Goal: Entertainment & Leisure: Consume media (video, audio)

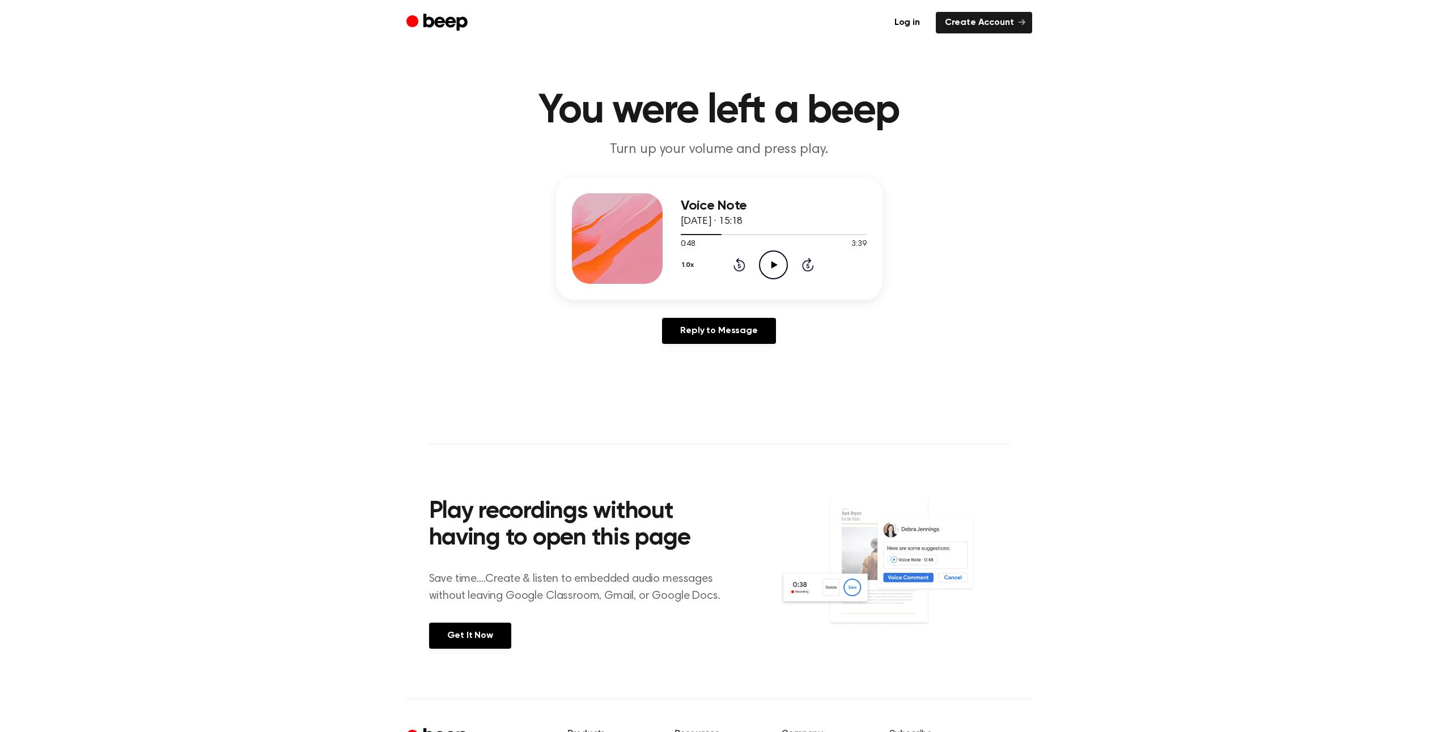
click at [772, 258] on icon "Play Audio" at bounding box center [773, 265] width 29 height 29
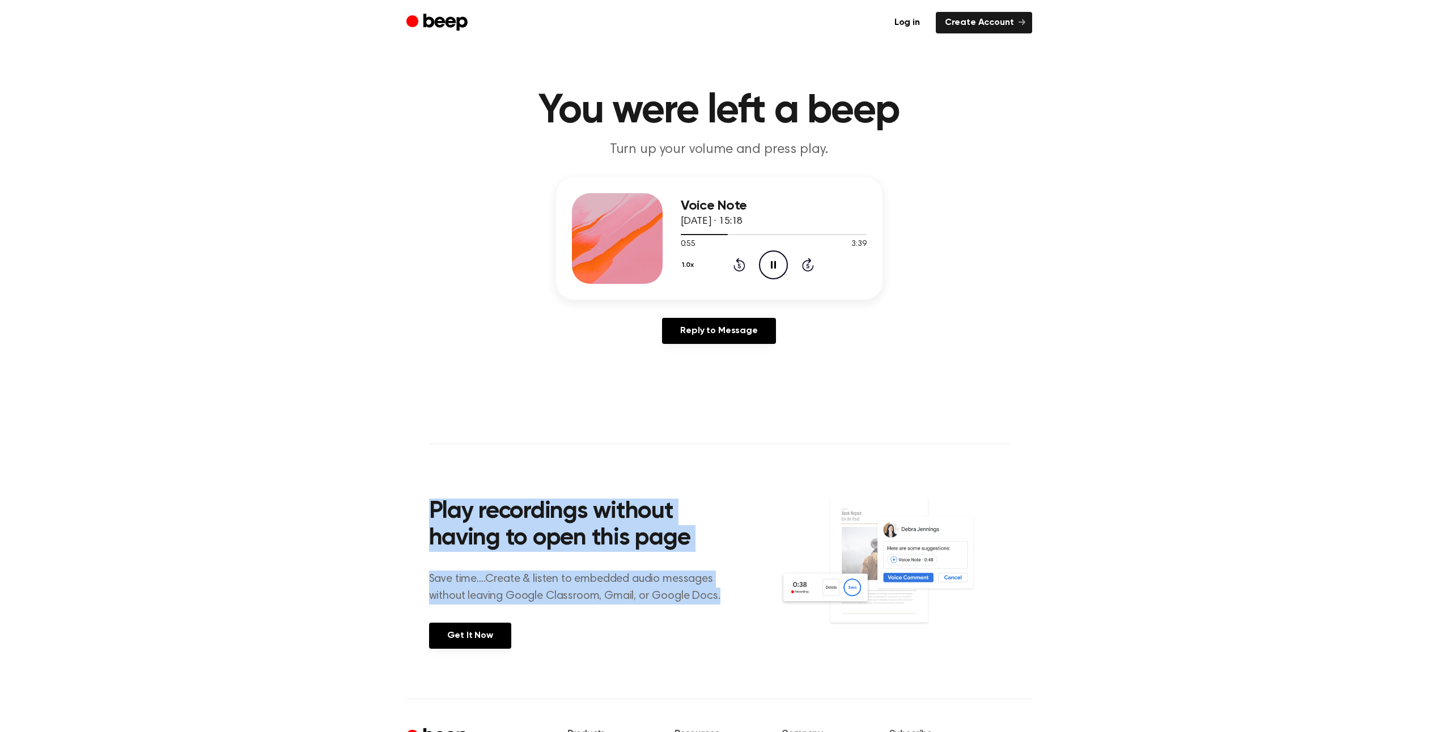
drag, startPoint x: 421, startPoint y: 498, endPoint x: 721, endPoint y: 602, distance: 317.9
click at [721, 602] on main "You were left a beep Turn up your volume and press play. Voice Note [DATE] · 15…" at bounding box center [719, 349] width 1438 height 699
click at [721, 602] on p "Save time....Create & listen to embedded audio messages without leaving Google …" at bounding box center [582, 588] width 306 height 34
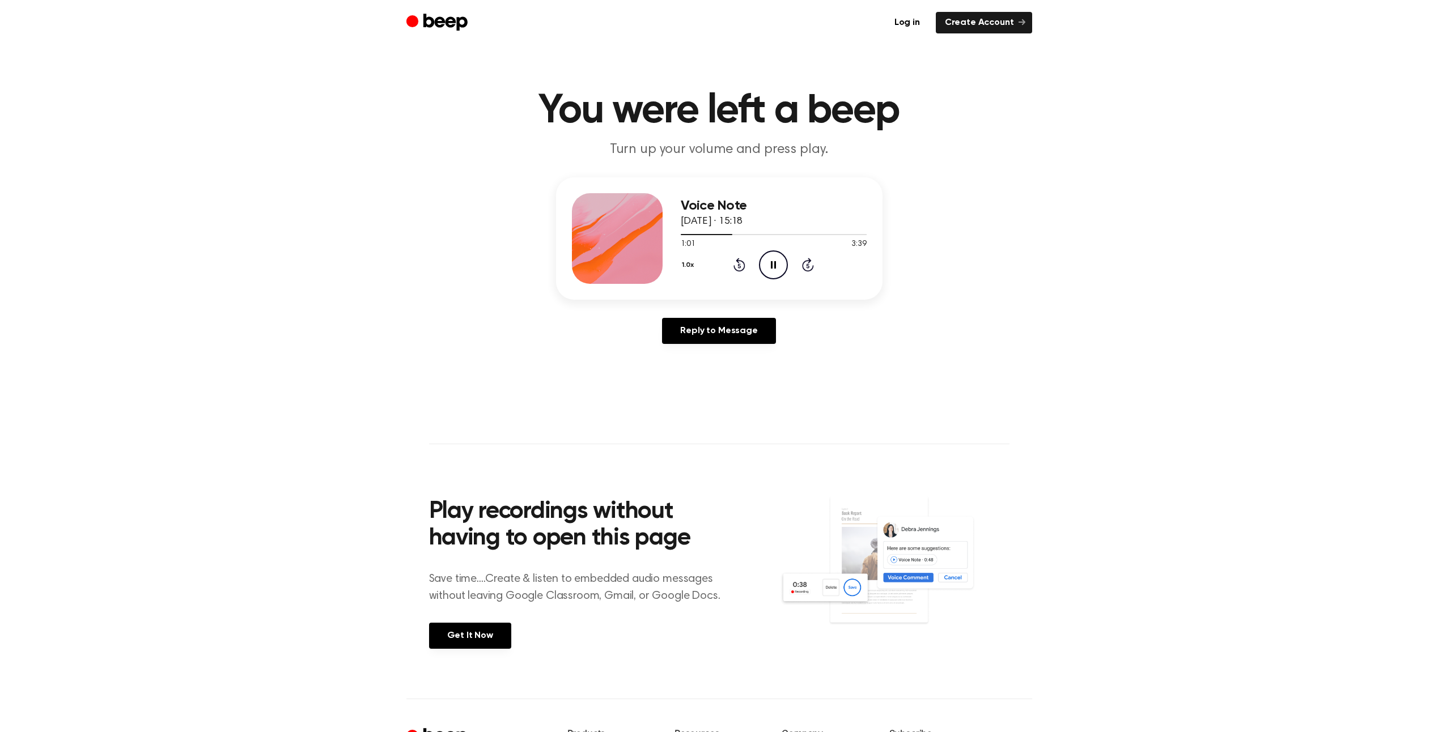
click at [774, 258] on icon "Pause Audio" at bounding box center [773, 265] width 29 height 29
click at [780, 260] on icon "Play Audio" at bounding box center [773, 265] width 29 height 29
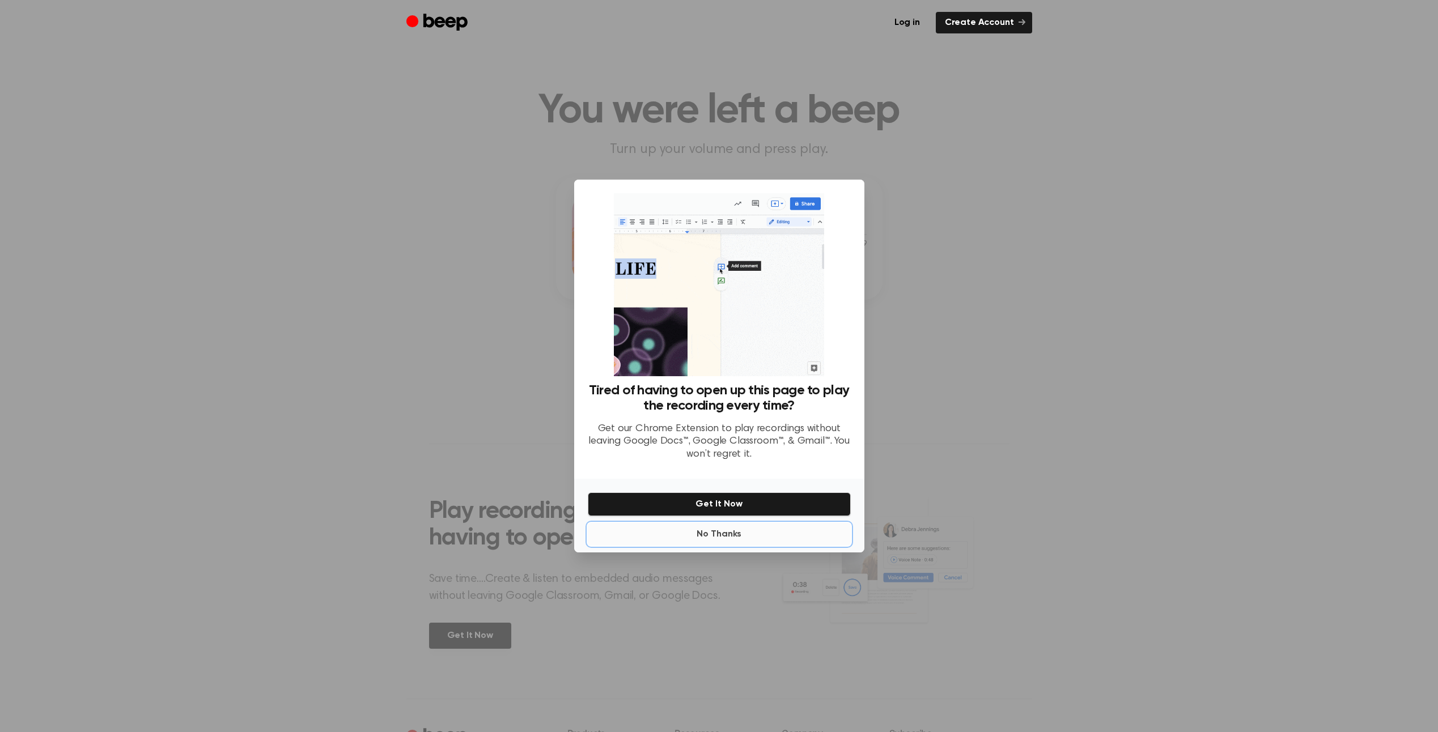
click at [706, 536] on button "No Thanks" at bounding box center [719, 534] width 263 height 23
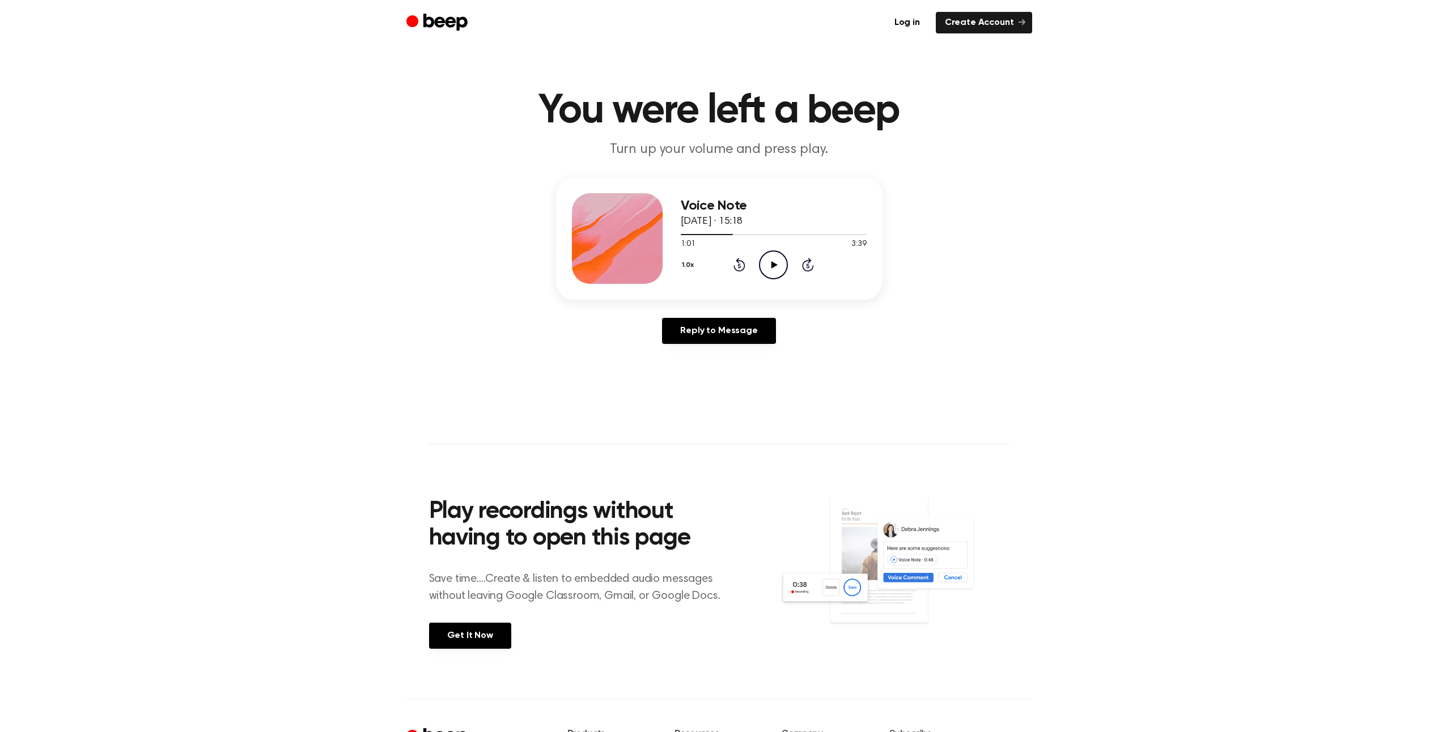
click at [772, 258] on icon "Play Audio" at bounding box center [773, 265] width 29 height 29
click at [740, 265] on icon "Rewind 5 seconds" at bounding box center [739, 264] width 12 height 15
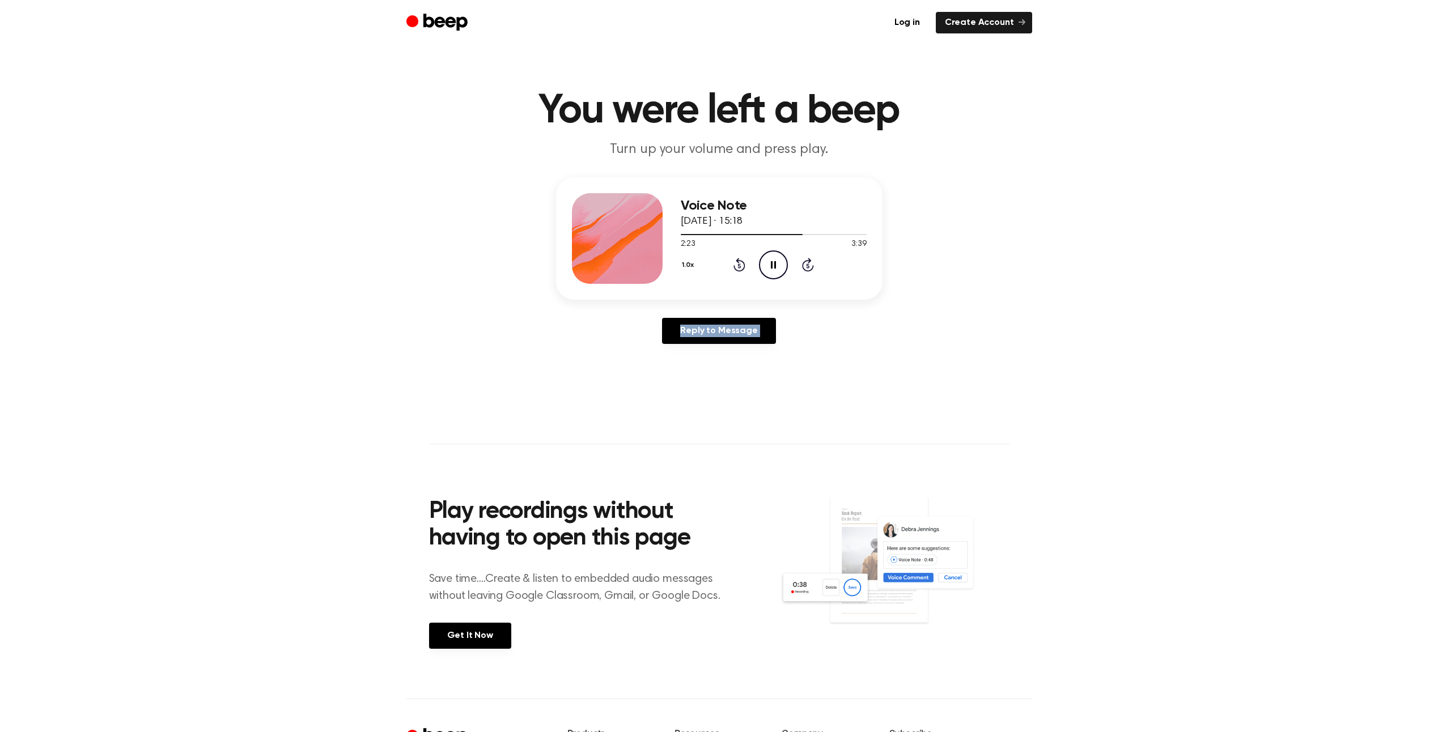
click at [740, 265] on icon "Rewind 5 seconds" at bounding box center [739, 264] width 12 height 15
drag, startPoint x: 740, startPoint y: 265, endPoint x: 732, endPoint y: 235, distance: 30.9
click at [732, 235] on div at bounding box center [774, 234] width 186 height 9
click at [753, 234] on div at bounding box center [774, 234] width 186 height 1
click at [730, 232] on div at bounding box center [774, 234] width 186 height 9
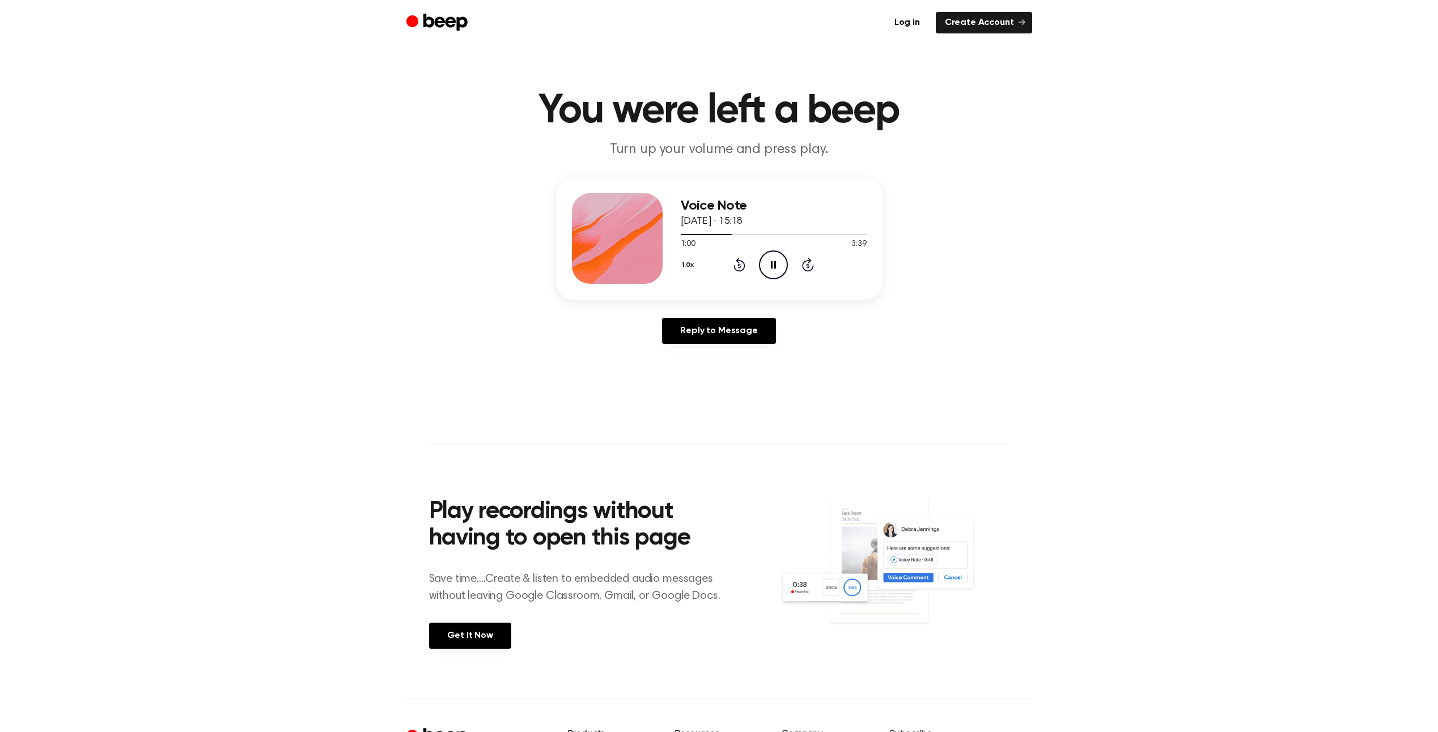
click at [775, 262] on icon at bounding box center [773, 264] width 5 height 7
click at [775, 262] on icon "Play Audio" at bounding box center [773, 265] width 29 height 29
click at [807, 264] on icon at bounding box center [808, 266] width 3 height 5
click at [810, 266] on icon "Skip 5 seconds" at bounding box center [808, 264] width 12 height 15
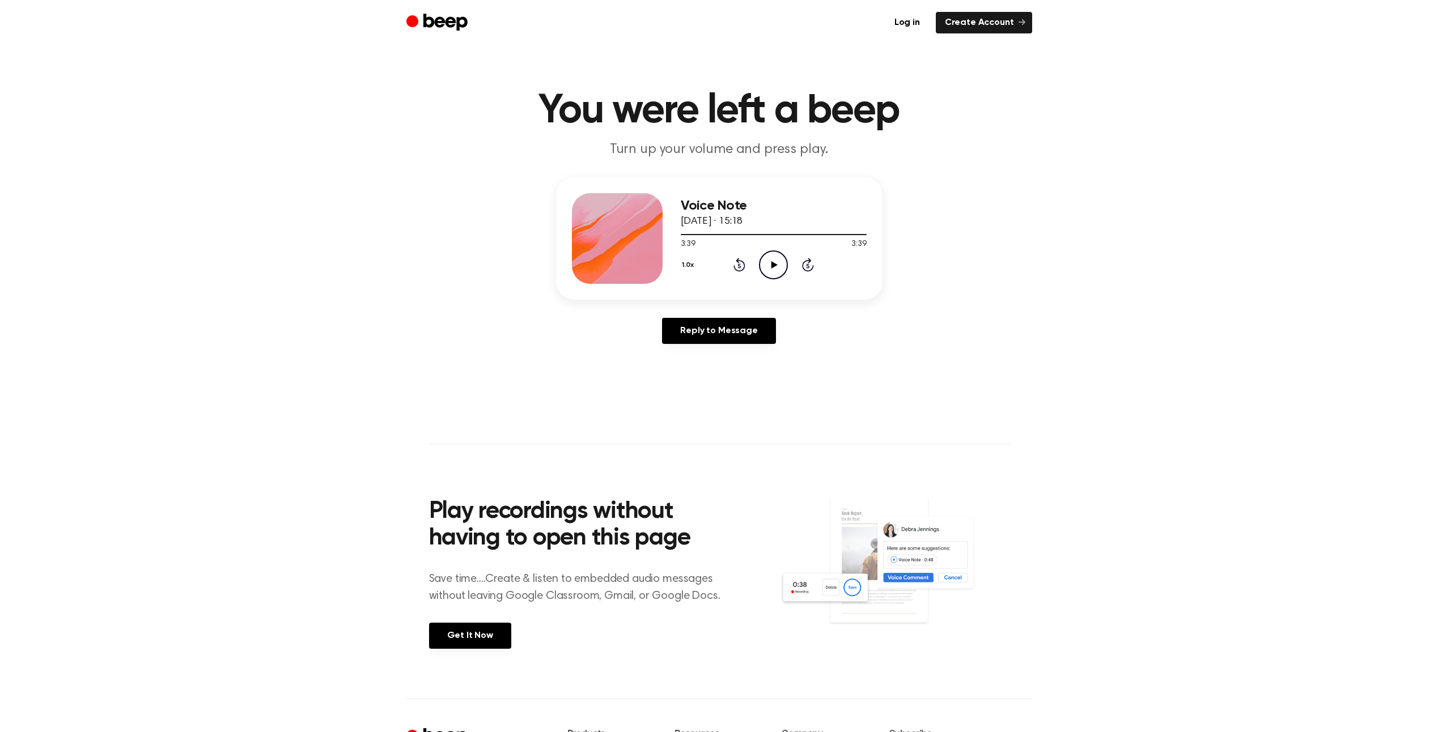
click at [768, 258] on icon "Play Audio" at bounding box center [773, 265] width 29 height 29
click at [770, 236] on div at bounding box center [774, 234] width 186 height 9
click at [779, 262] on icon "Play Audio" at bounding box center [773, 265] width 29 height 29
click at [825, 235] on div at bounding box center [774, 234] width 186 height 9
drag, startPoint x: 811, startPoint y: 233, endPoint x: 973, endPoint y: 175, distance: 172.3
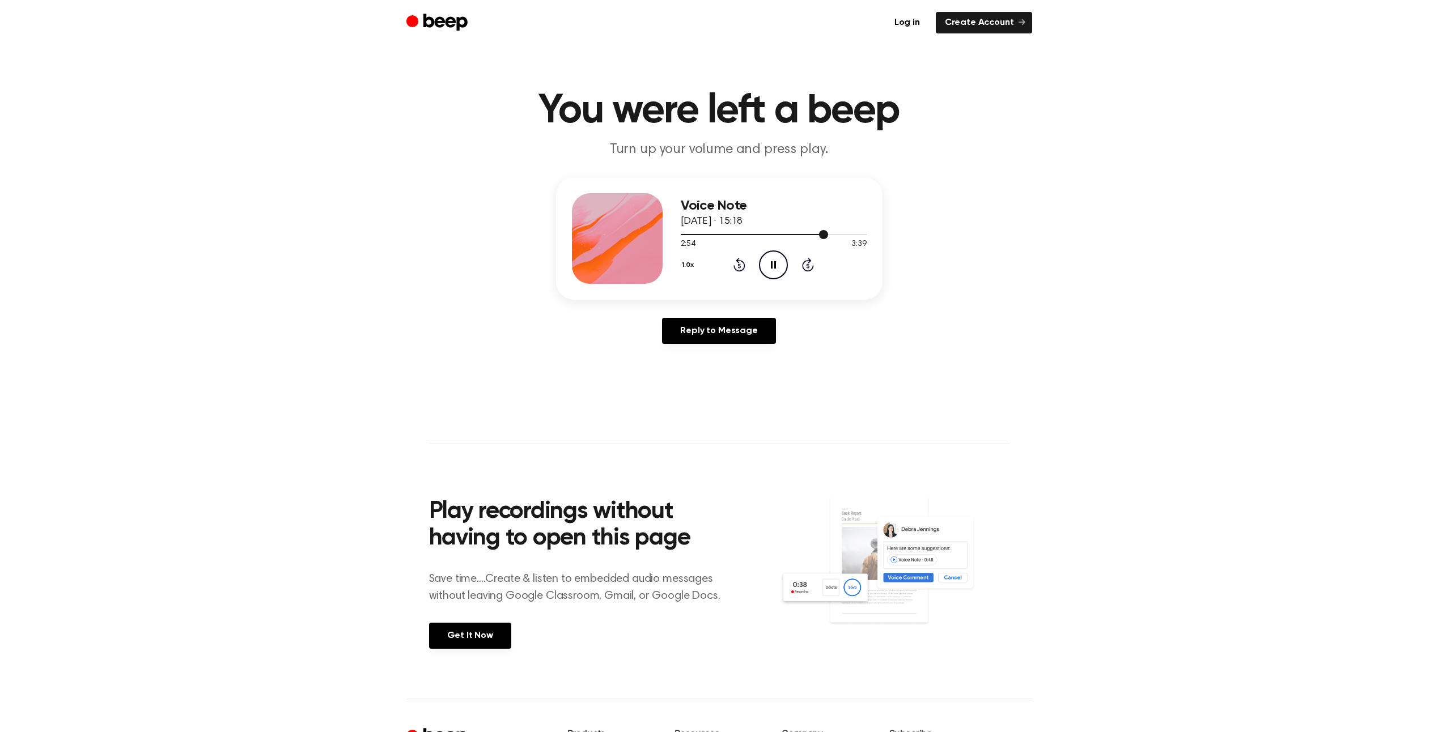
click at [973, 175] on main "You were left a beep Turn up your volume and press play. Voice Note [DATE] · 15…" at bounding box center [719, 349] width 1438 height 699
click at [777, 265] on icon "Pause Audio" at bounding box center [773, 265] width 29 height 29
click at [775, 260] on icon "Play Audio" at bounding box center [773, 265] width 29 height 29
click at [819, 232] on div at bounding box center [774, 234] width 186 height 9
click at [779, 262] on icon "Pause Audio" at bounding box center [773, 265] width 29 height 29
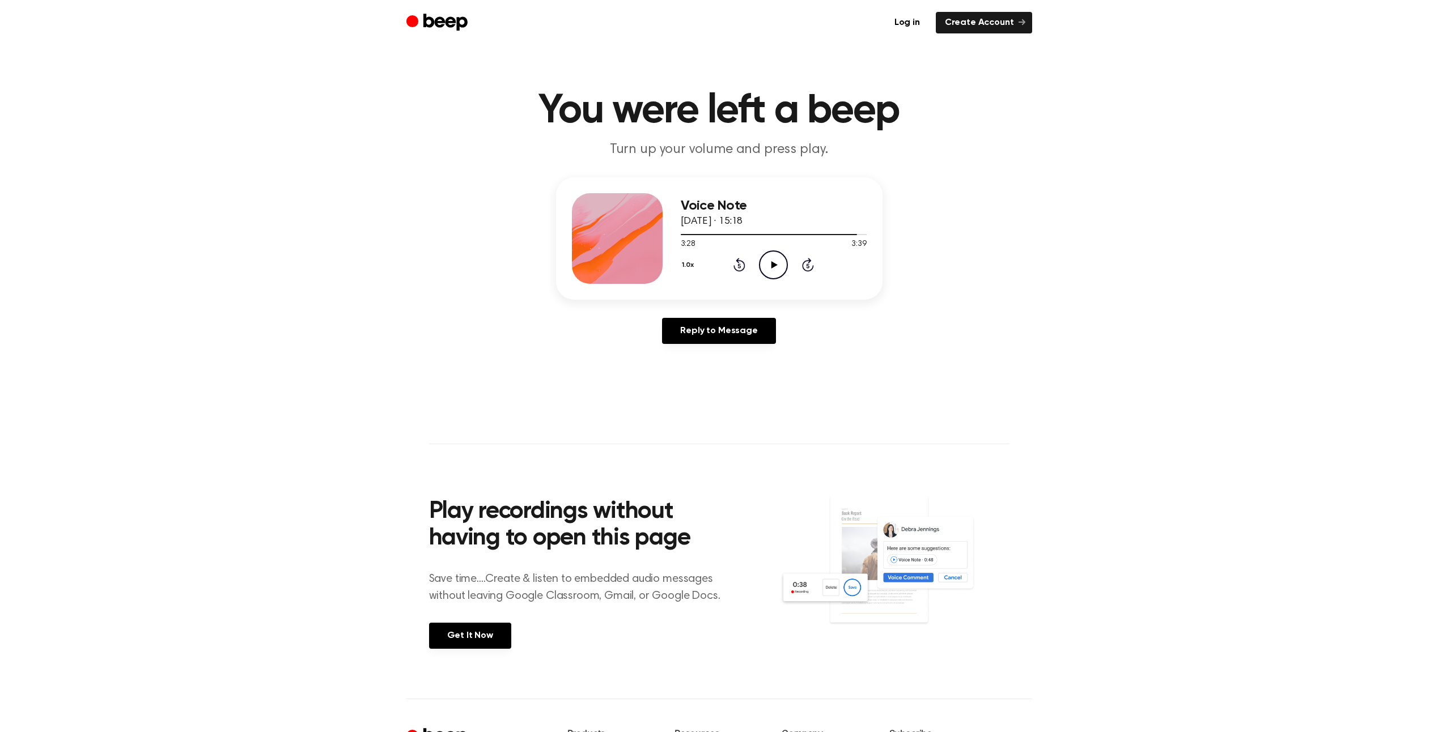
click at [772, 270] on icon "Play Audio" at bounding box center [773, 265] width 29 height 29
